Goal: Navigation & Orientation: Find specific page/section

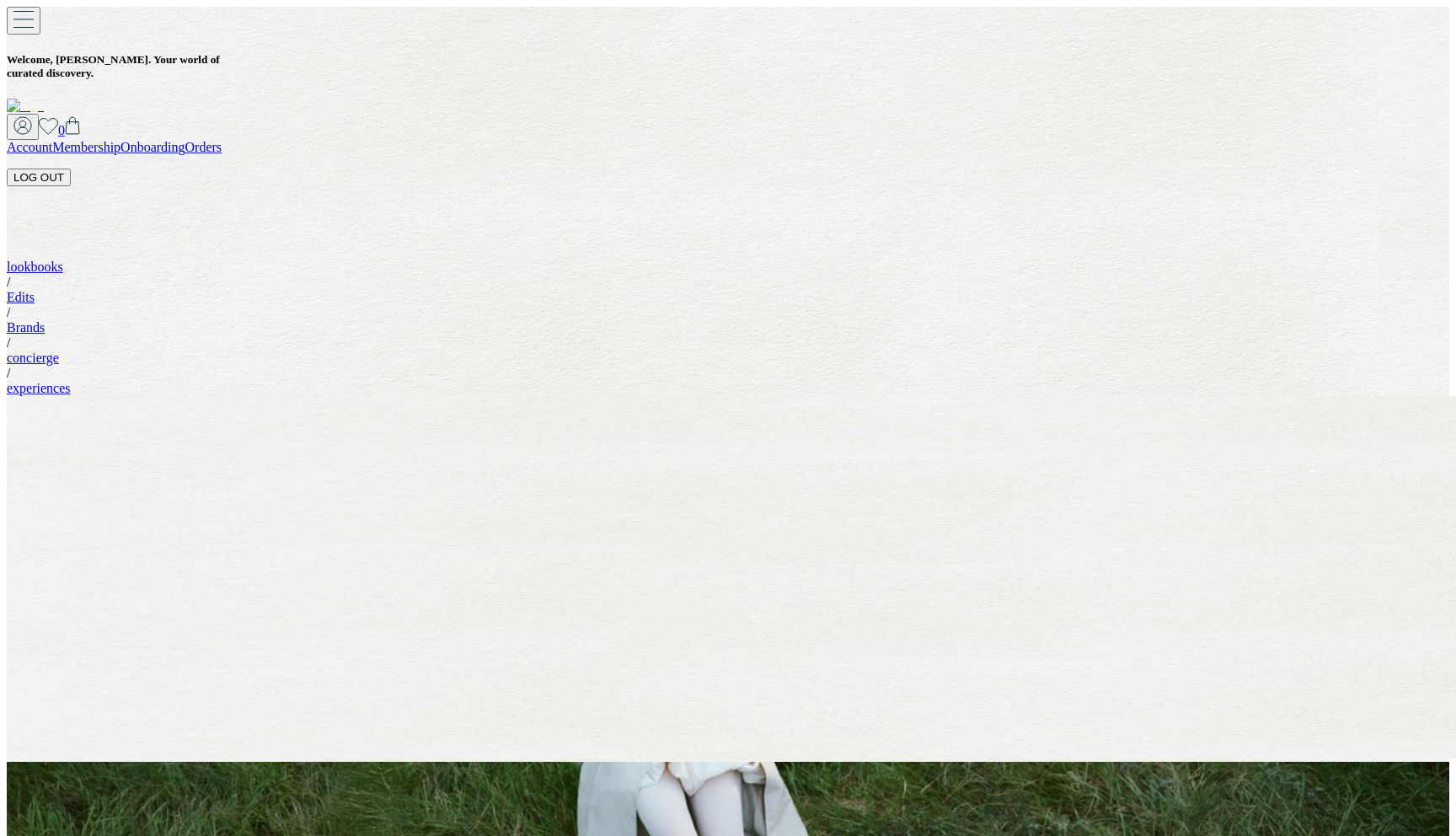
click at [70, 169] on button "LOG OUT" at bounding box center [39, 178] width 64 height 17
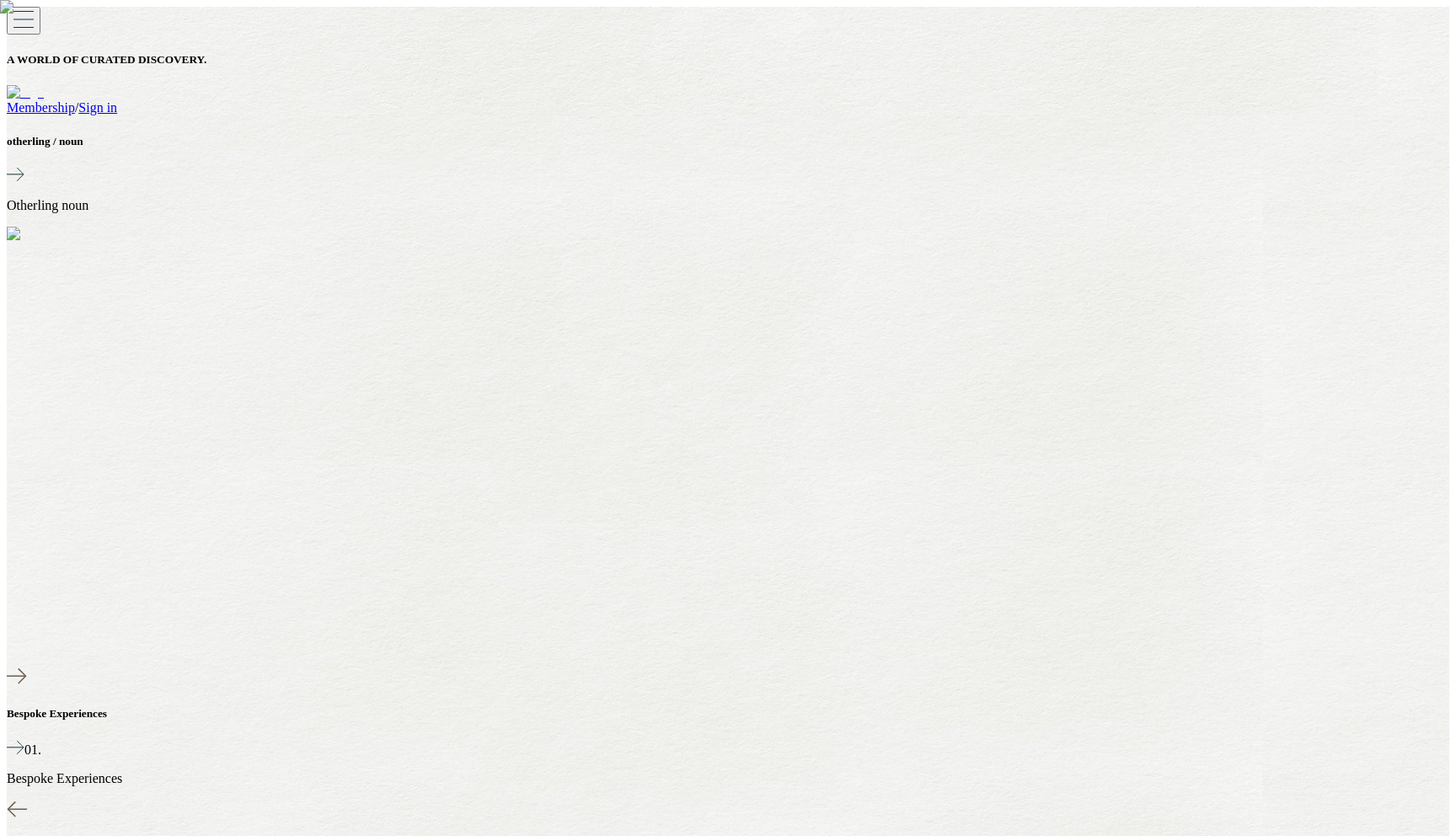
click at [117, 100] on link "Sign in" at bounding box center [98, 107] width 39 height 14
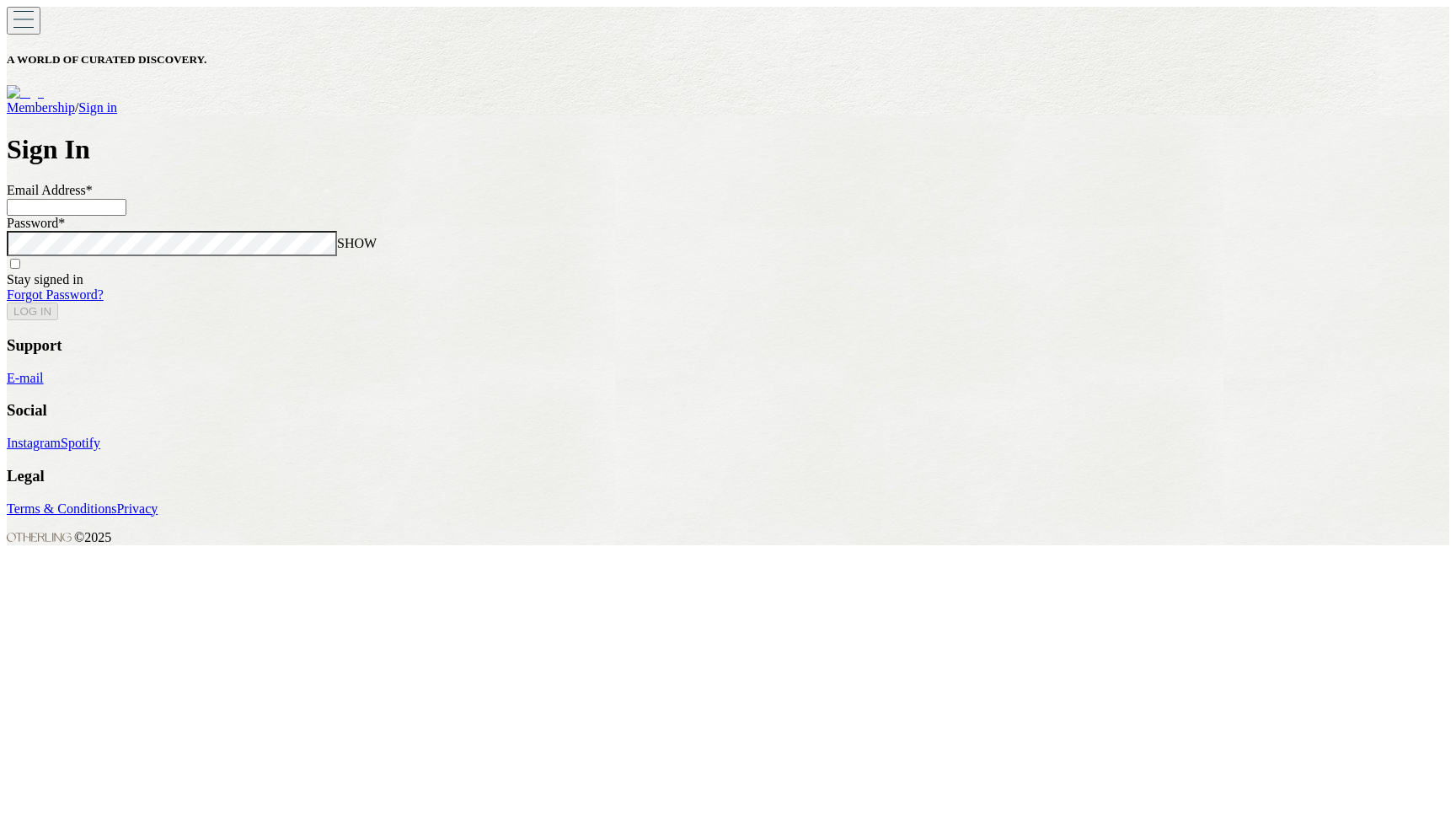
click at [126, 215] on input at bounding box center [67, 207] width 120 height 16
type input "**********"
click at [7, 302] on button "LOG IN" at bounding box center [32, 311] width 51 height 17
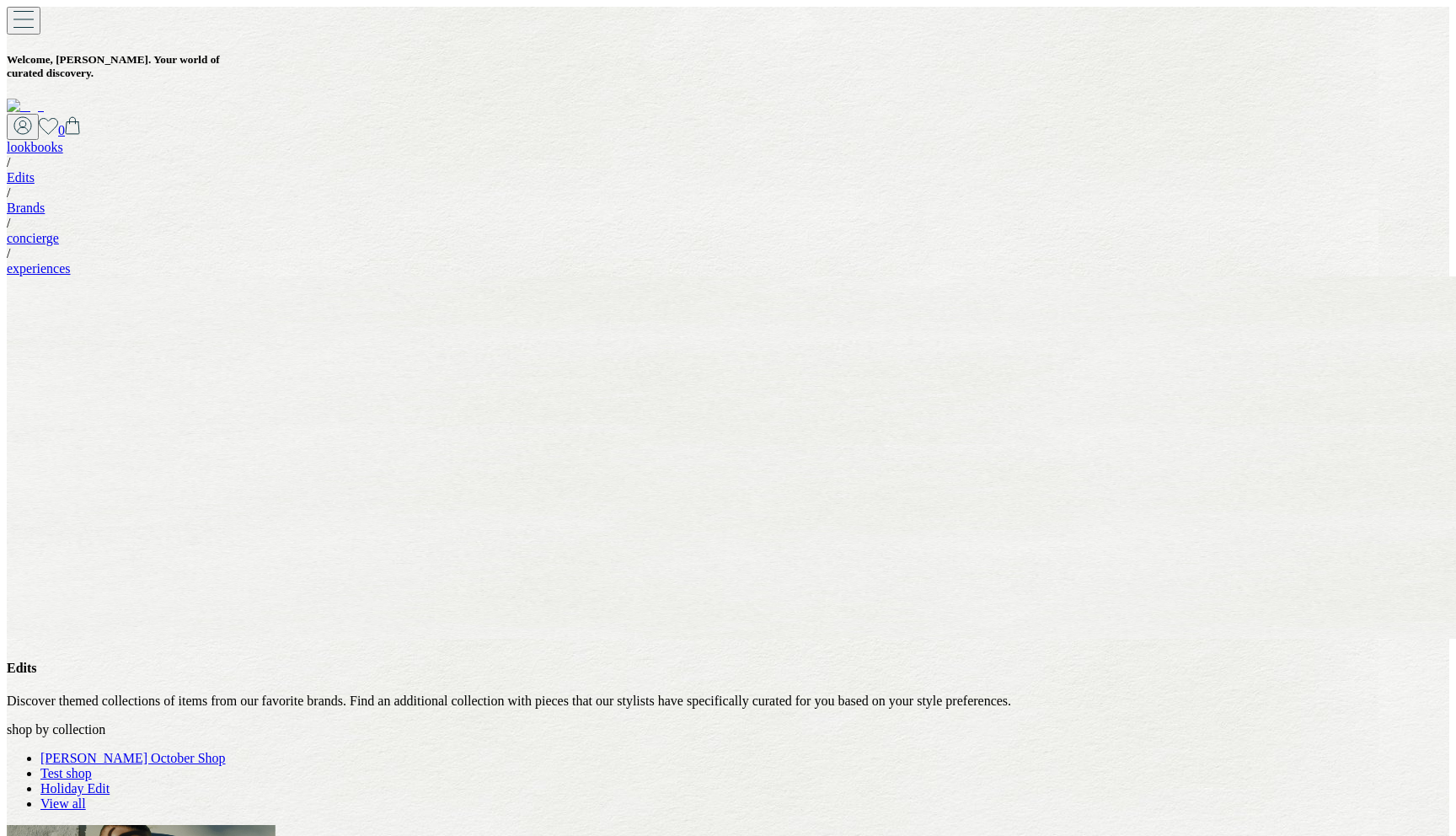
click at [226, 750] on link "[PERSON_NAME] October Shop" at bounding box center [133, 757] width 185 height 14
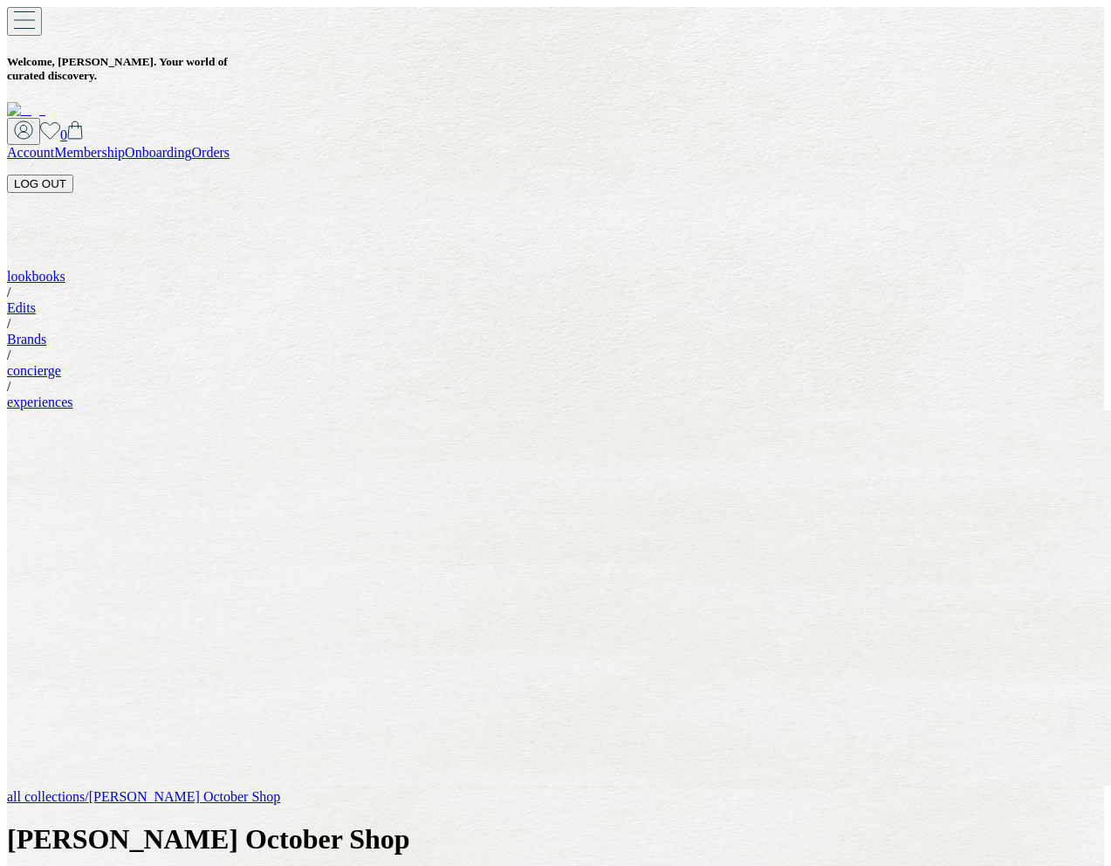
click at [73, 175] on button "LOG OUT" at bounding box center [40, 184] width 66 height 18
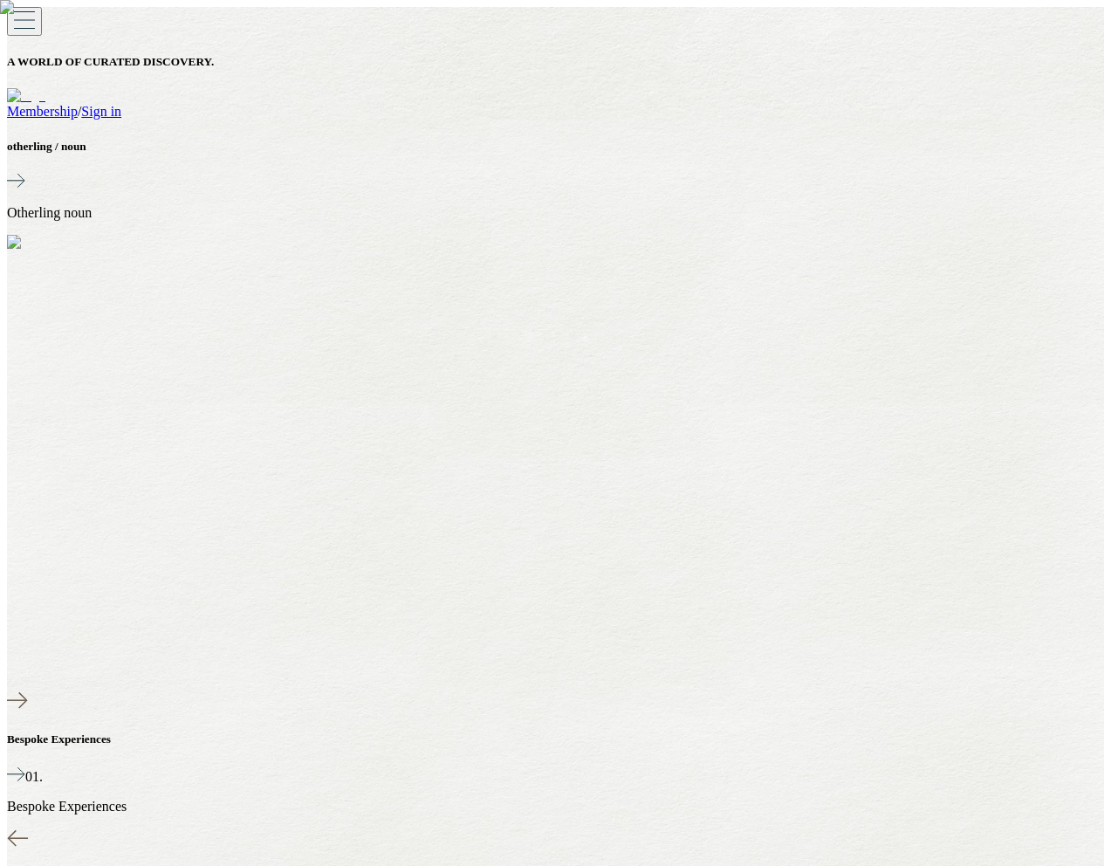
click at [121, 104] on link "Sign in" at bounding box center [101, 111] width 40 height 15
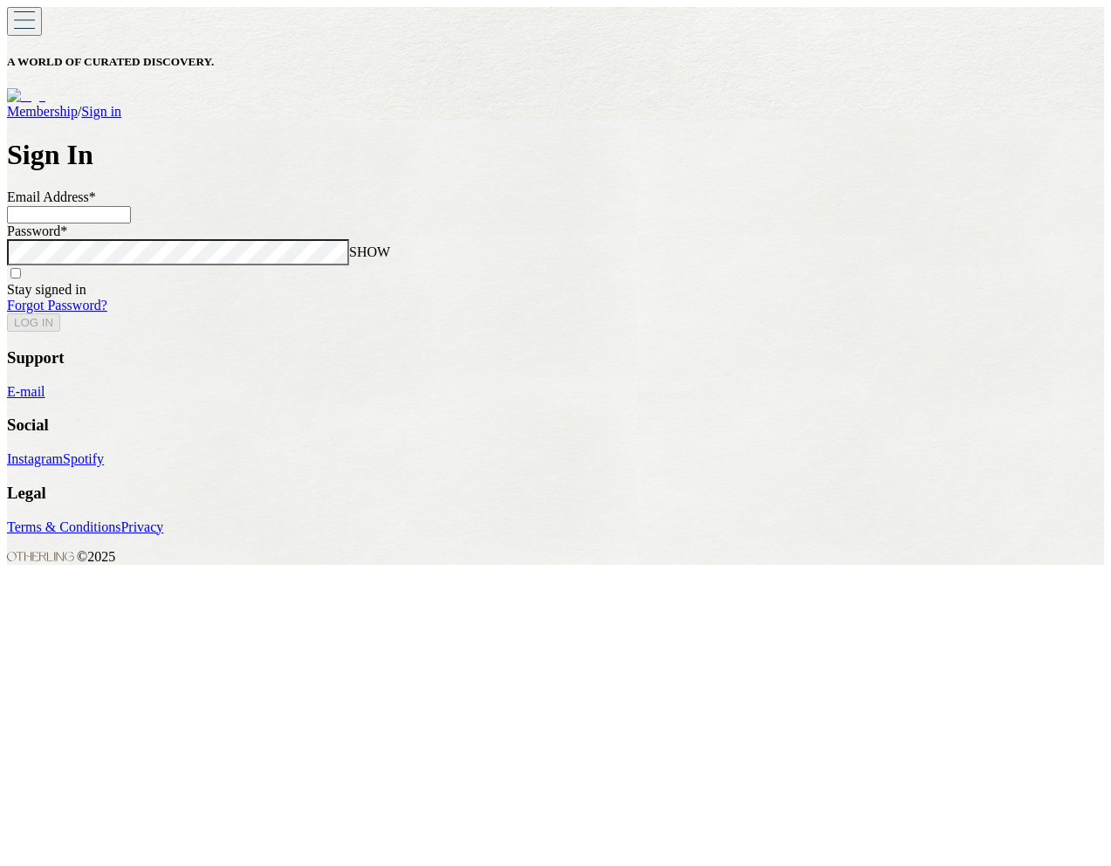
click at [131, 223] on input at bounding box center [69, 214] width 124 height 17
type input "**********"
click at [7, 313] on button "LOG IN" at bounding box center [33, 322] width 53 height 18
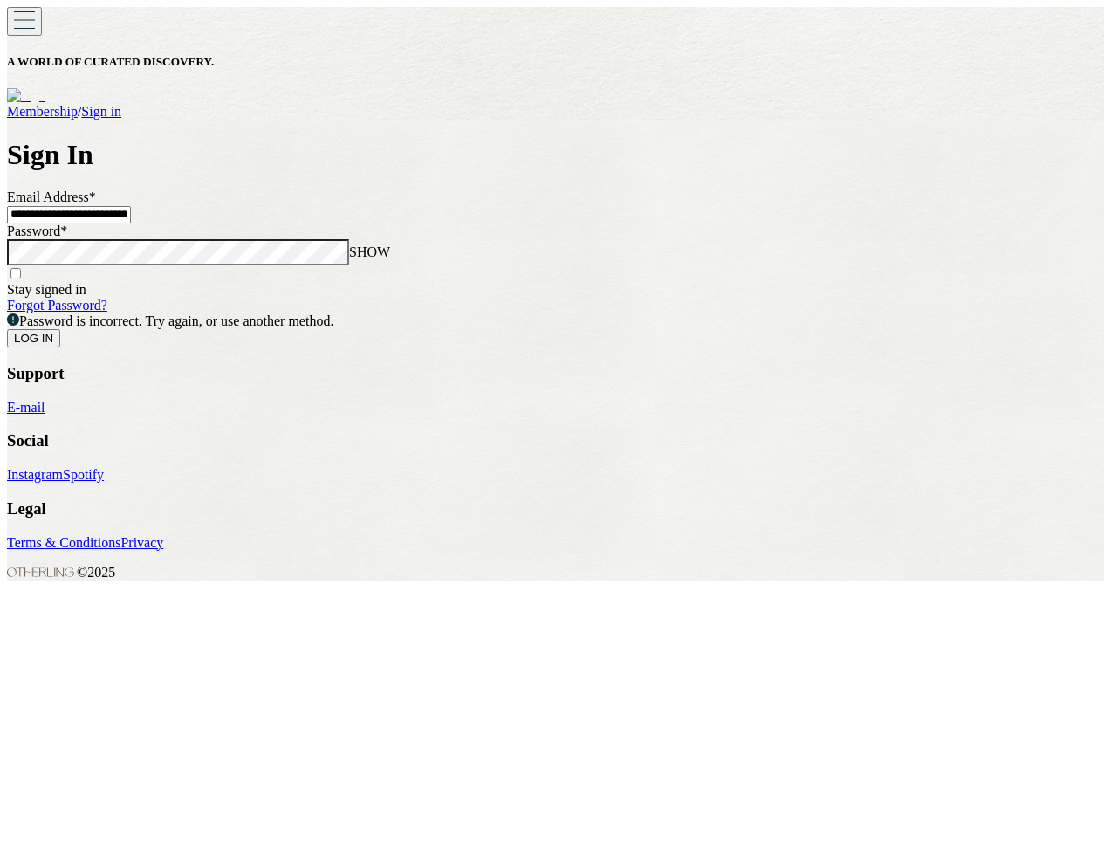
click at [7, 329] on button "LOG IN" at bounding box center [33, 338] width 53 height 18
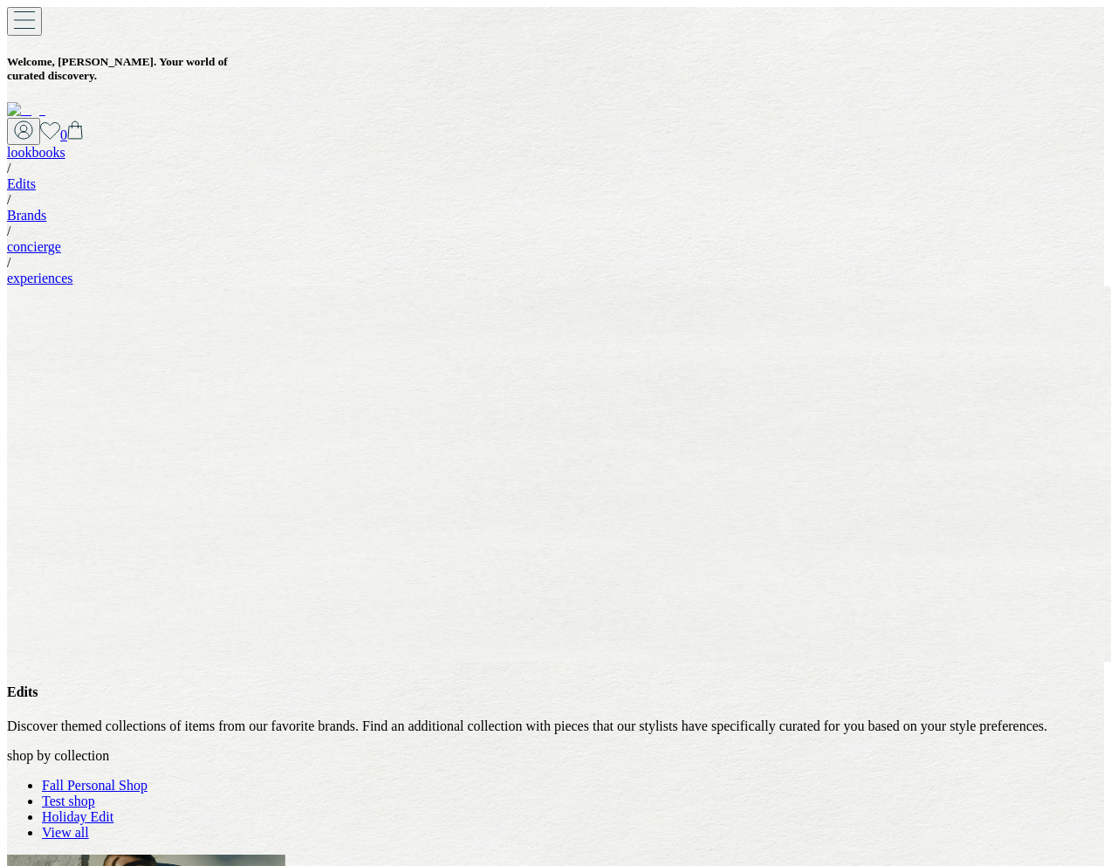
click at [147, 777] on link "Fall Personal Shop" at bounding box center [95, 784] width 106 height 15
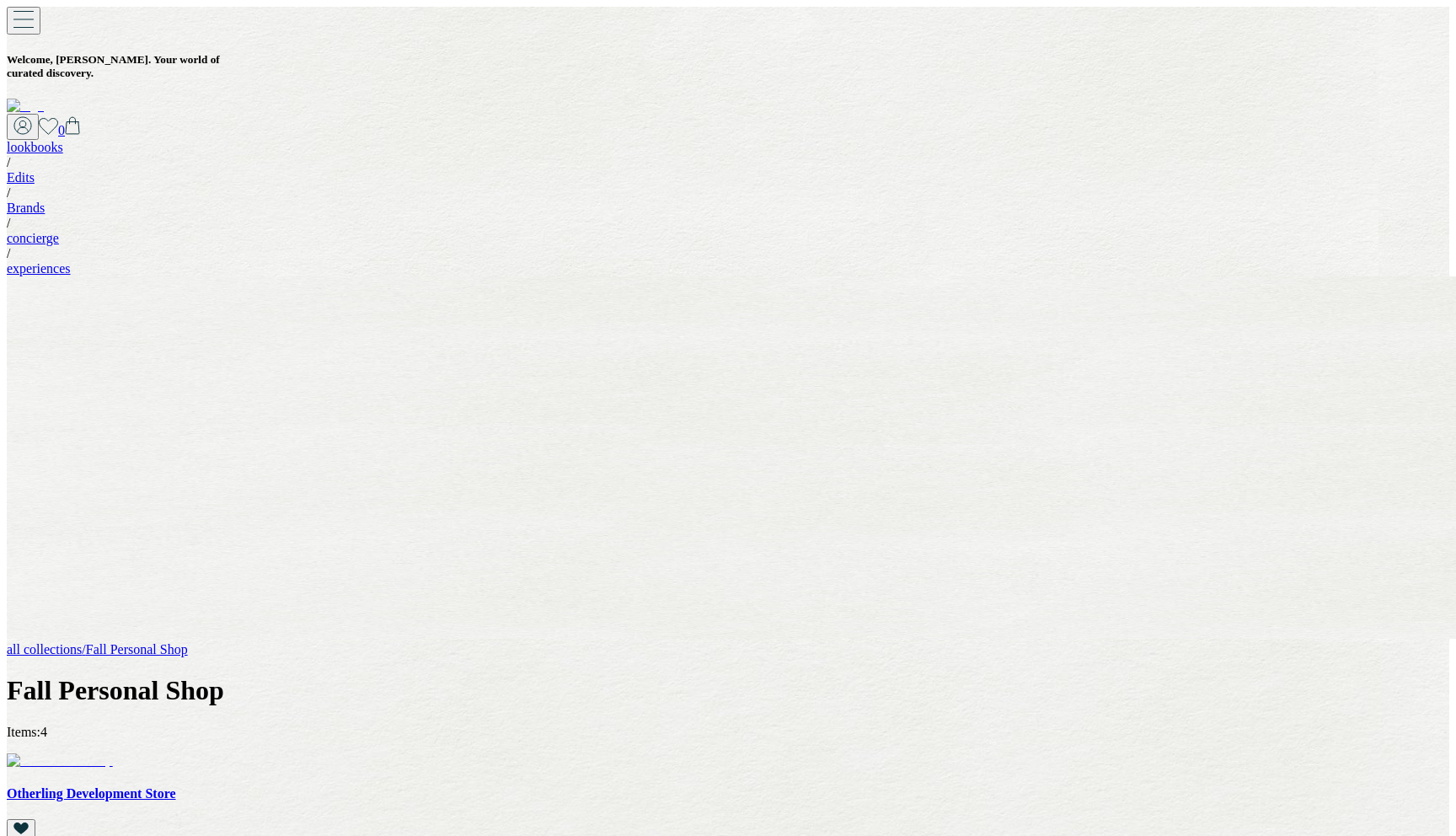
click at [43, 98] on img at bounding box center [25, 106] width 37 height 15
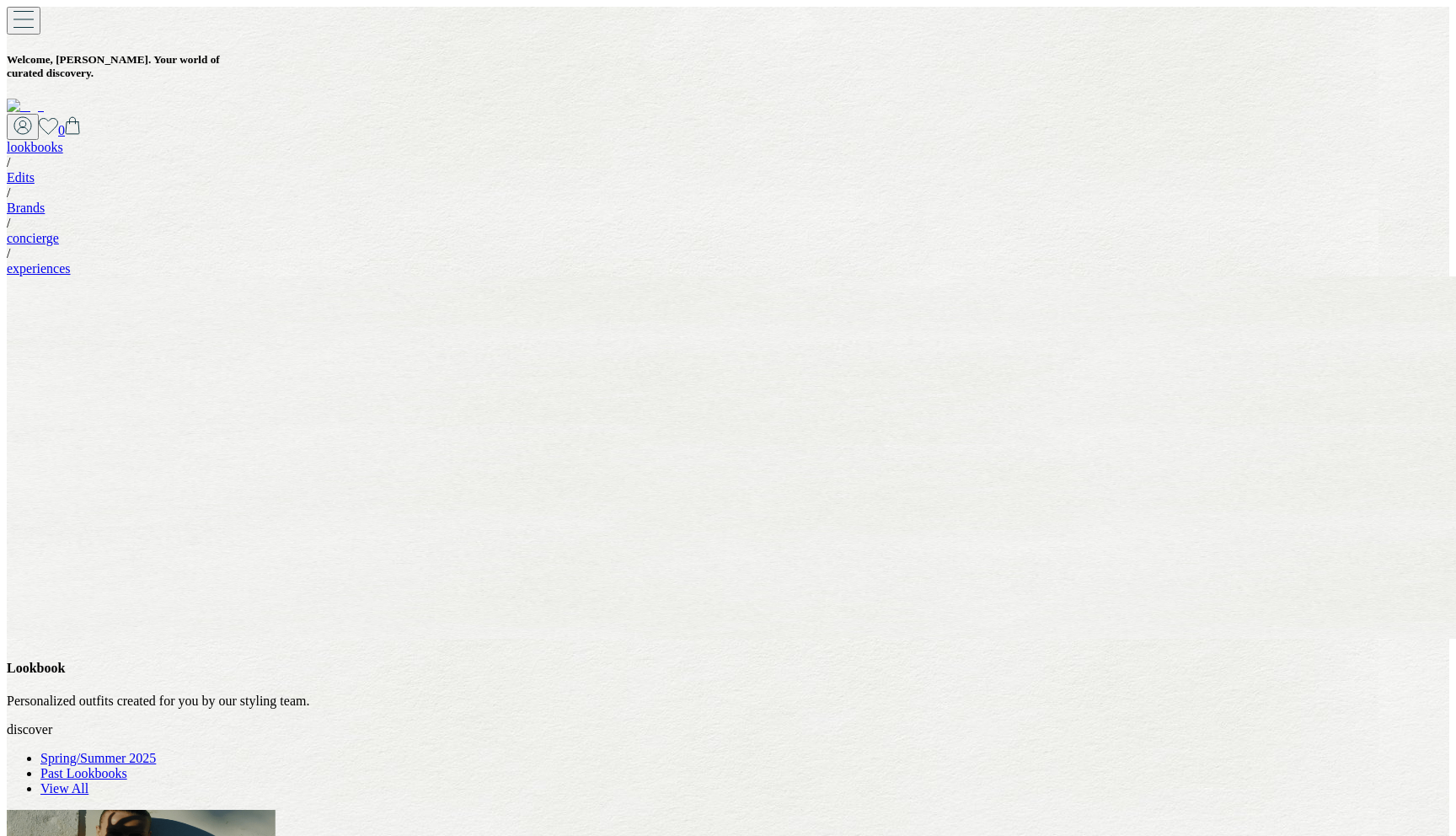
click at [127, 766] on link "Past Lookbooks" at bounding box center [84, 772] width 87 height 14
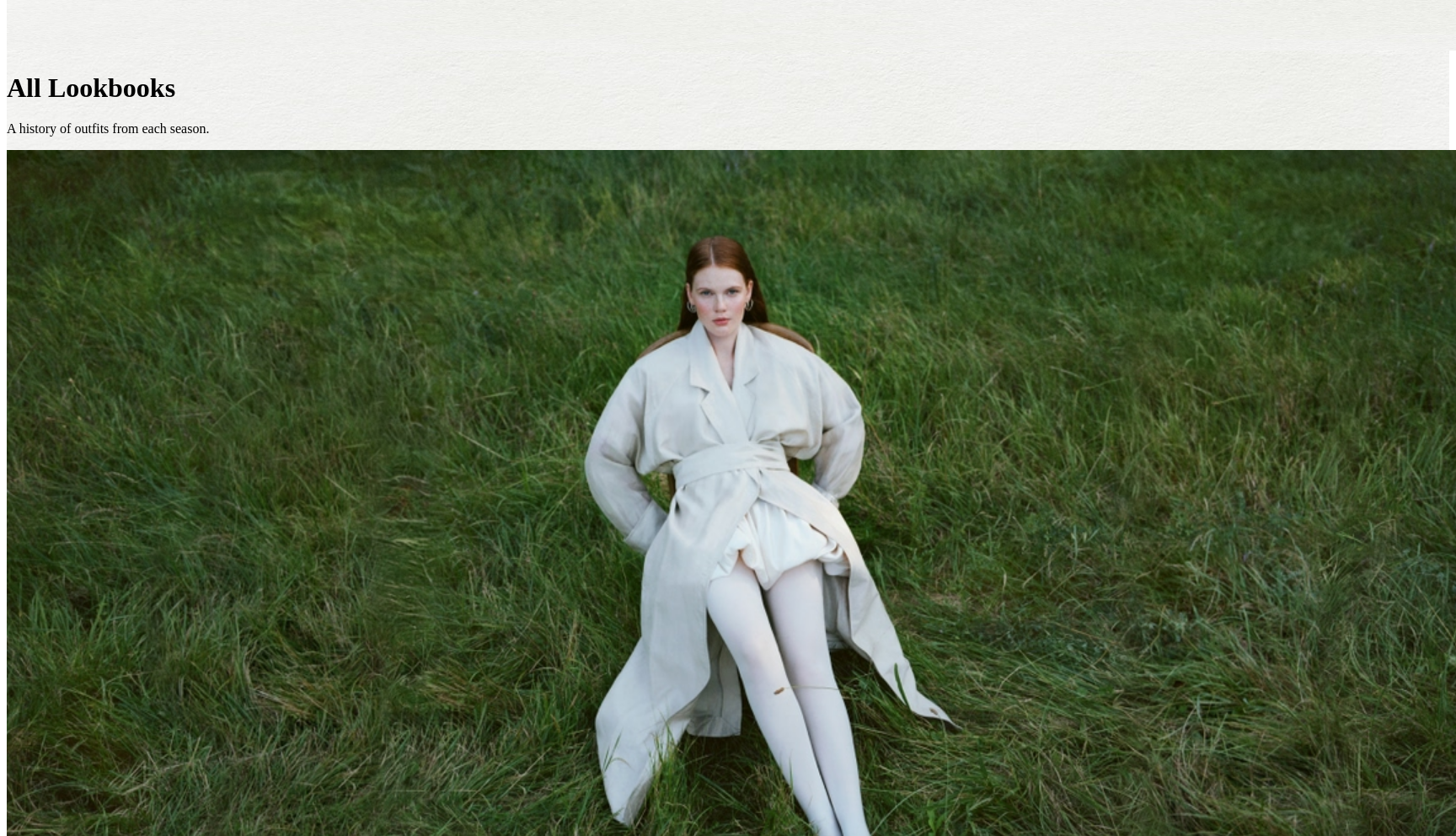
scroll to position [589, 0]
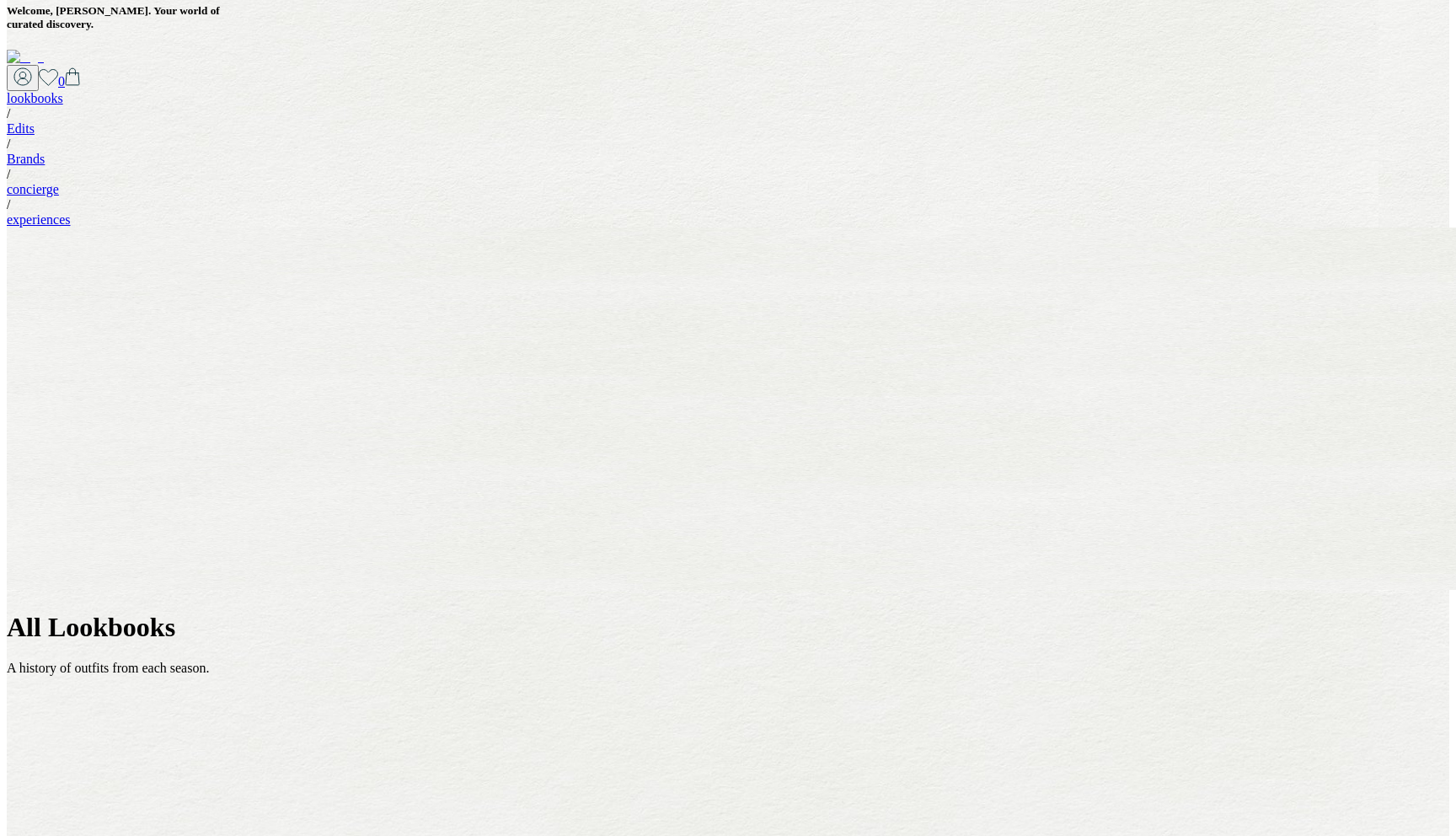
scroll to position [42, 0]
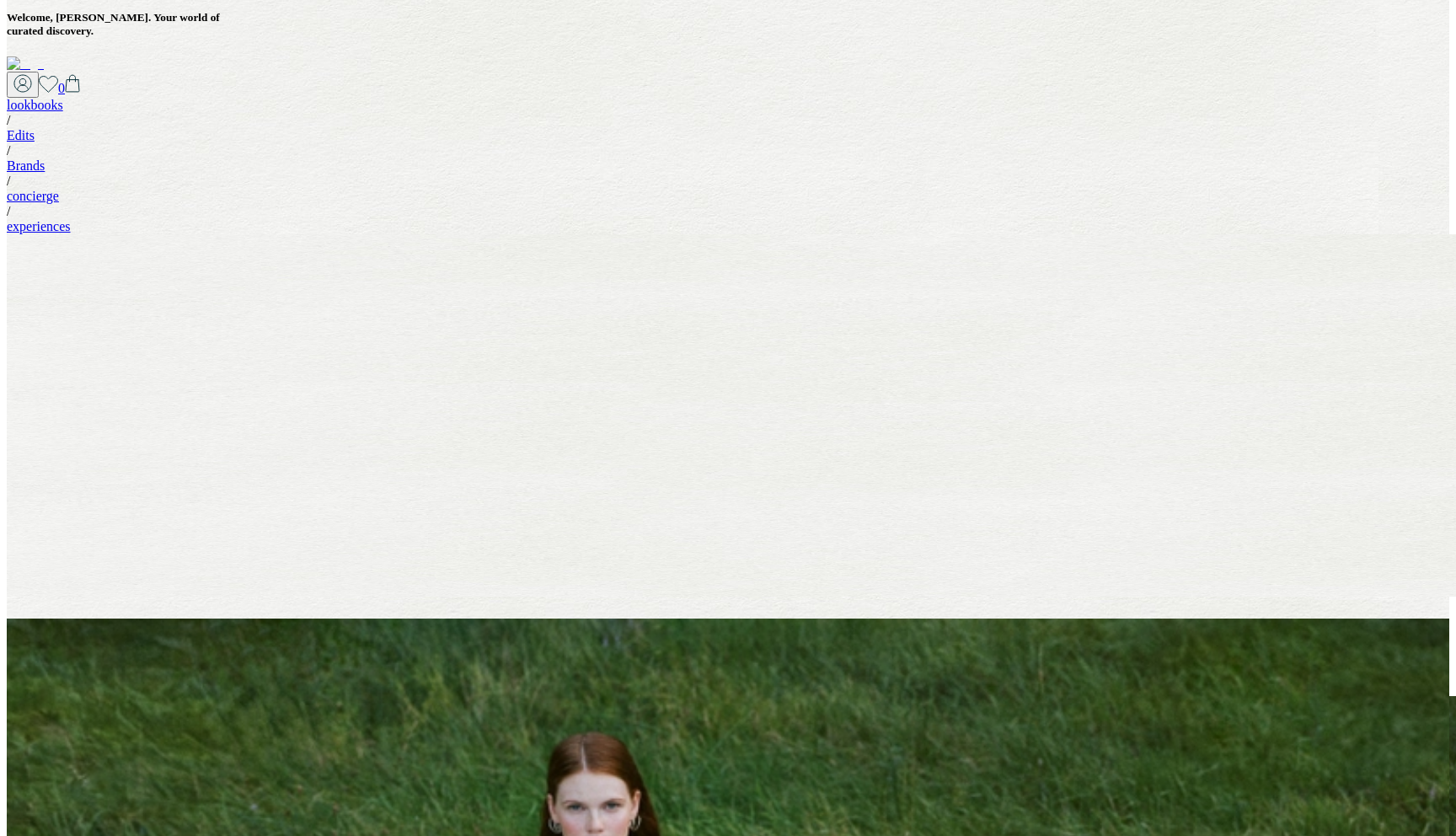
click at [43, 56] on img at bounding box center [25, 64] width 37 height 15
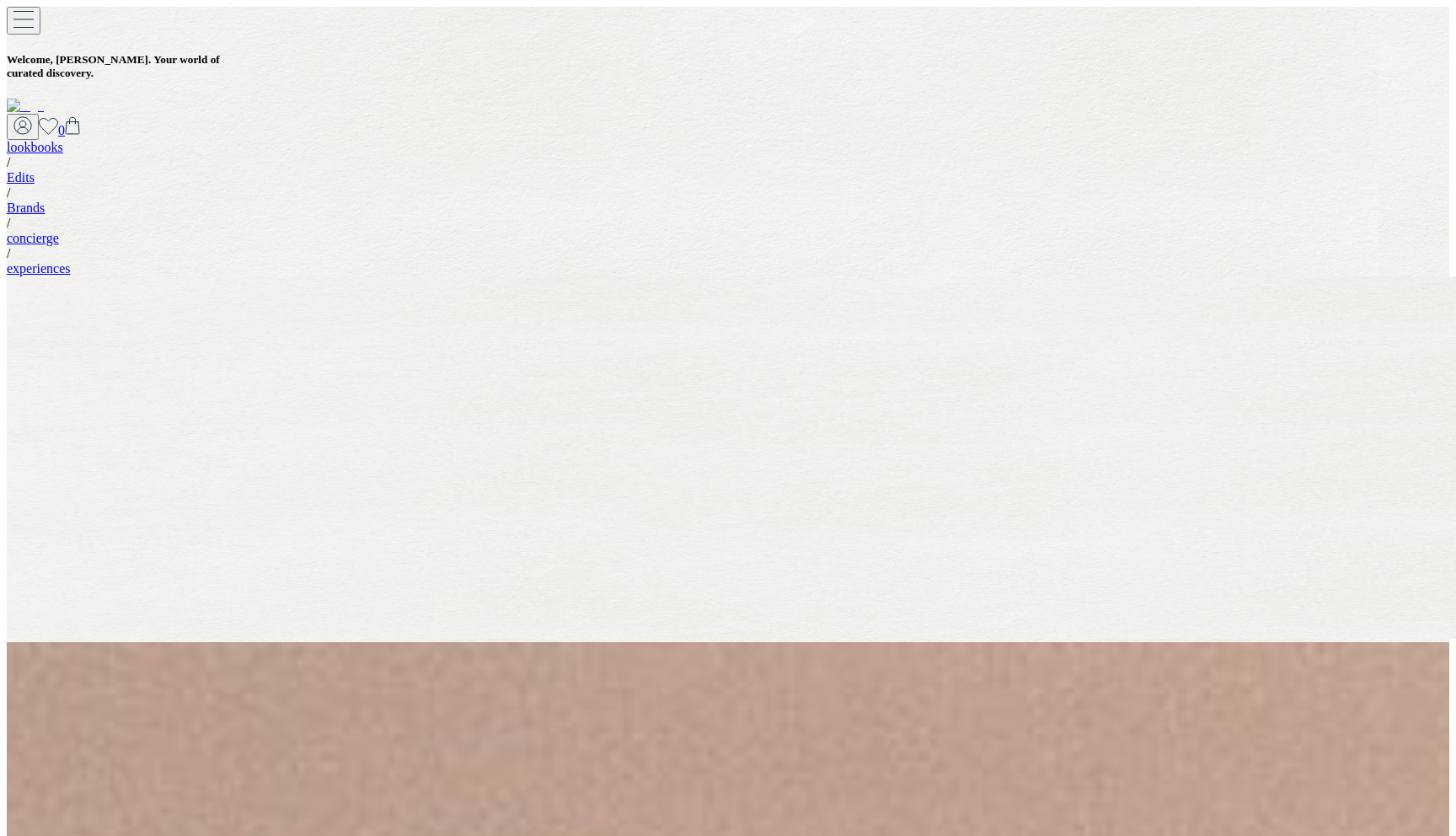
click at [109, 750] on link "DISCOVER NOW" at bounding box center [58, 757] width 102 height 14
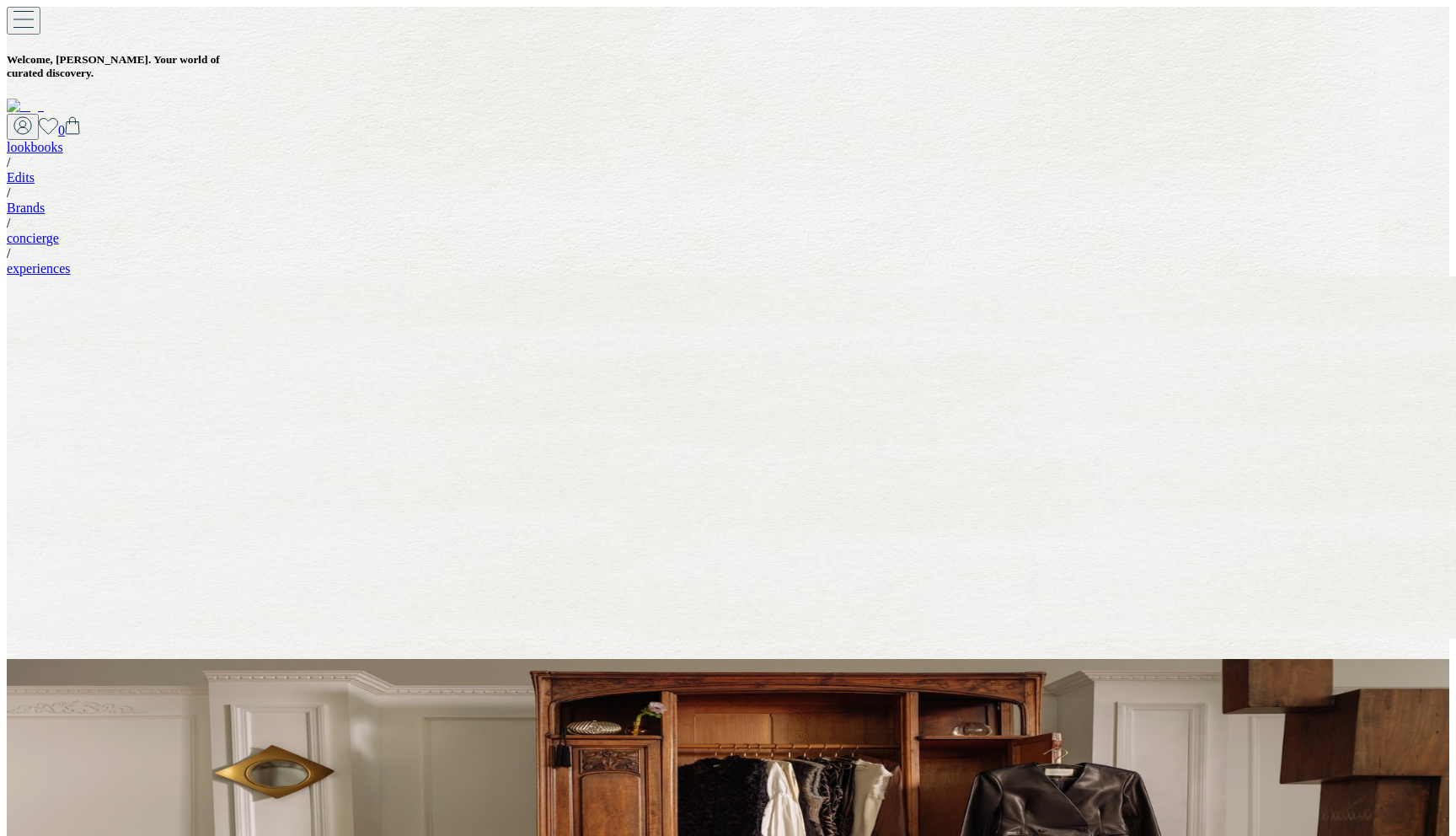
click at [105, 760] on button "scroll to explore" at bounding box center [59, 751] width 92 height 17
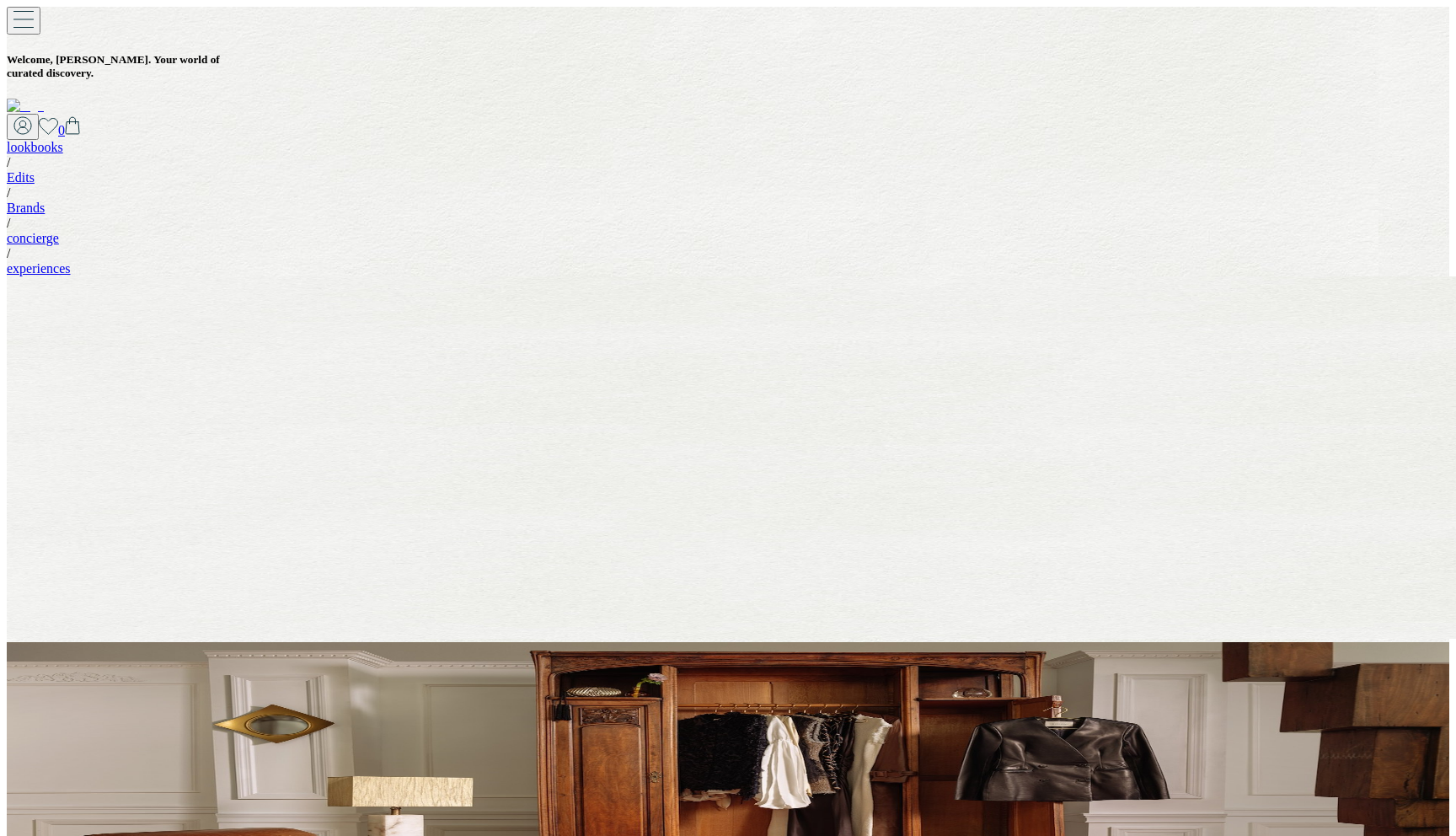
click at [63, 747] on span "Look 1" at bounding box center [38, 750] width 49 height 18
